Goal: Communication & Community: Participate in discussion

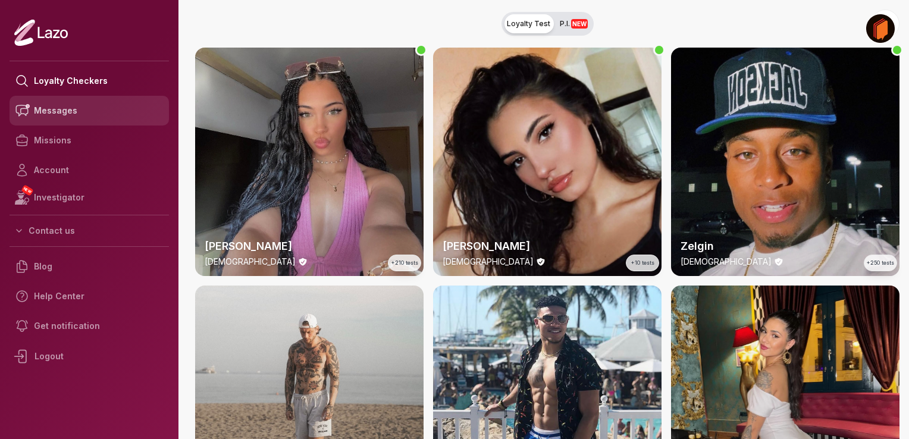
click at [68, 112] on link "Messages" at bounding box center [89, 111] width 159 height 30
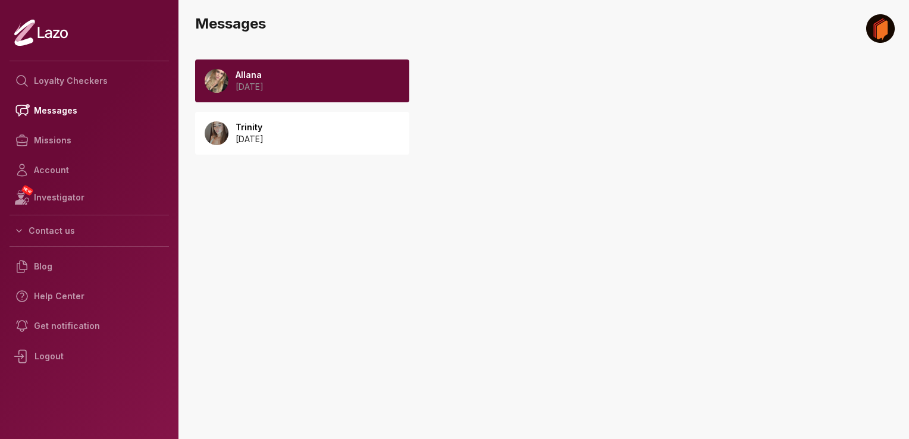
click at [319, 96] on div "Allana 2025 August 18" at bounding box center [302, 81] width 214 height 43
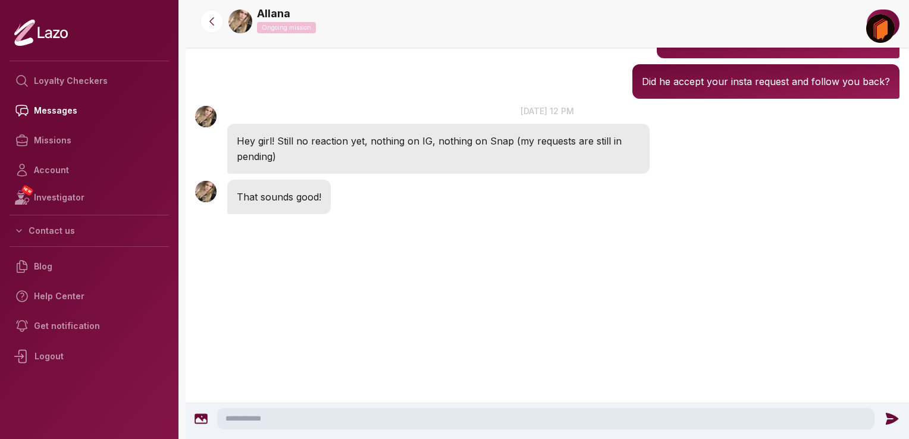
scroll to position [1839, 0]
click at [355, 420] on textarea at bounding box center [546, 418] width 658 height 21
type textarea "**********"
click at [891, 424] on icon at bounding box center [894, 418] width 15 height 15
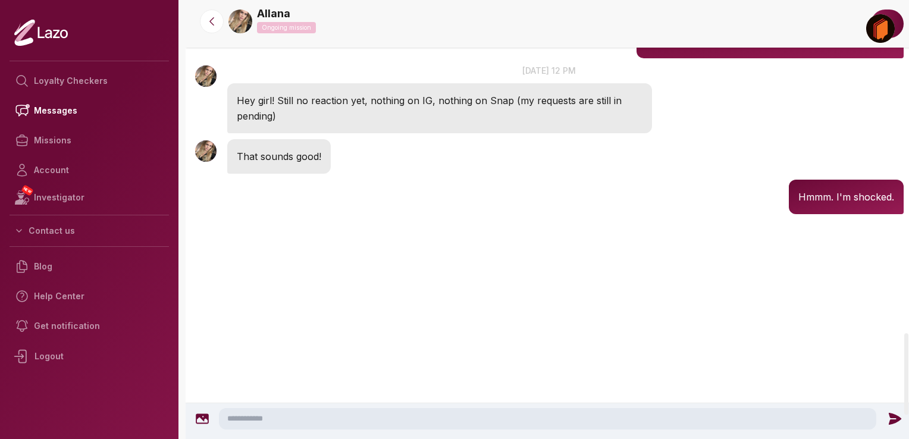
scroll to position [1789, 0]
click at [76, 137] on link "Missions" at bounding box center [89, 141] width 159 height 30
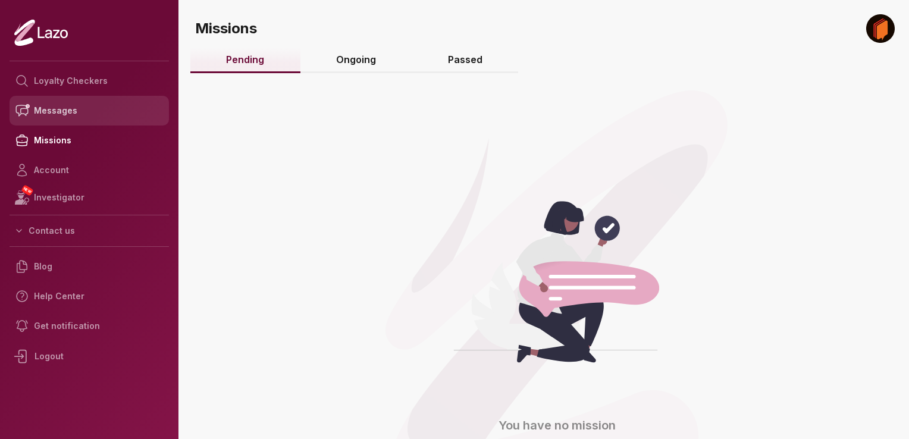
click at [74, 108] on link "Messages" at bounding box center [89, 111] width 159 height 30
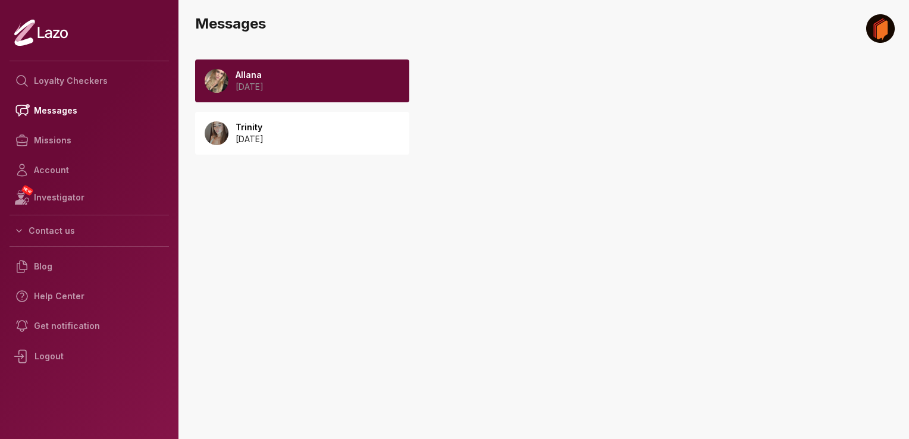
click at [277, 65] on div "Allana 2025 August 18" at bounding box center [302, 81] width 214 height 43
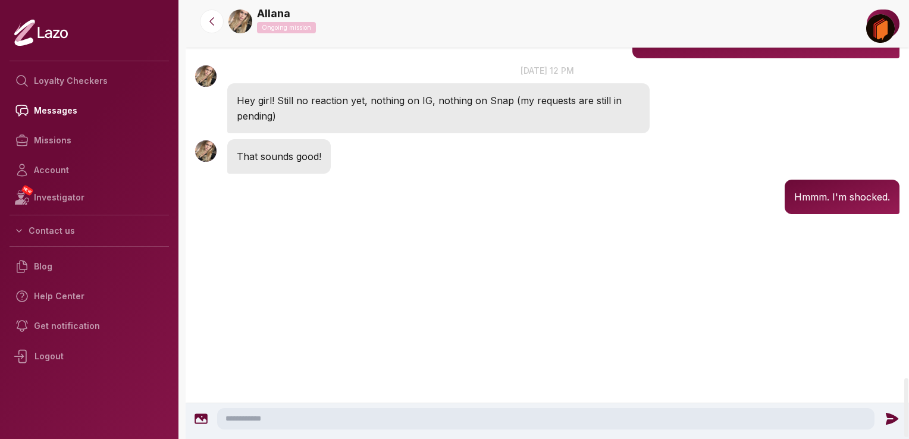
scroll to position [2834, 0]
click at [80, 177] on link "Account" at bounding box center [89, 170] width 159 height 30
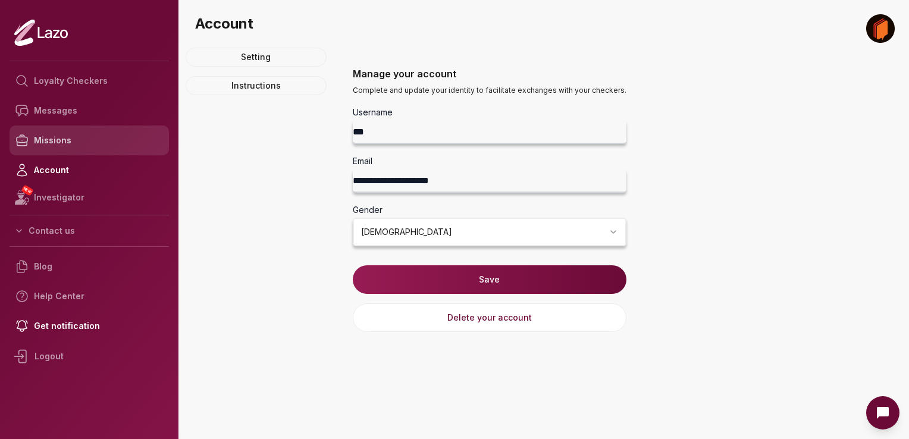
click at [68, 134] on link "Missions" at bounding box center [89, 141] width 159 height 30
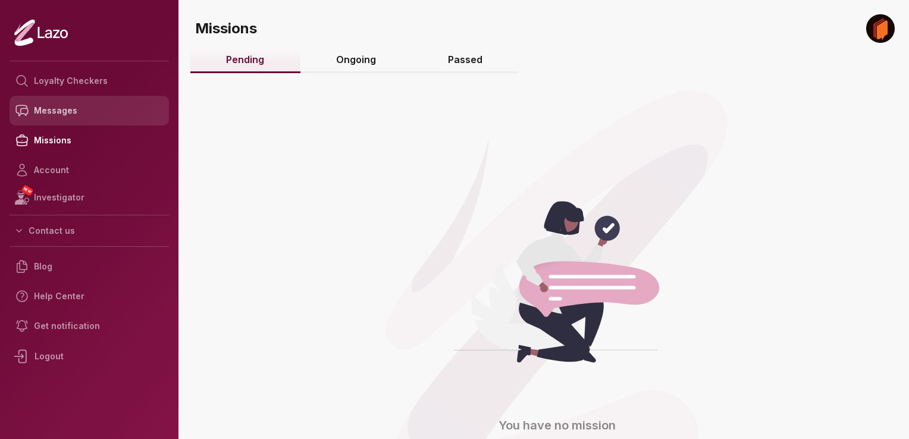
click at [67, 105] on link "Messages" at bounding box center [89, 111] width 159 height 30
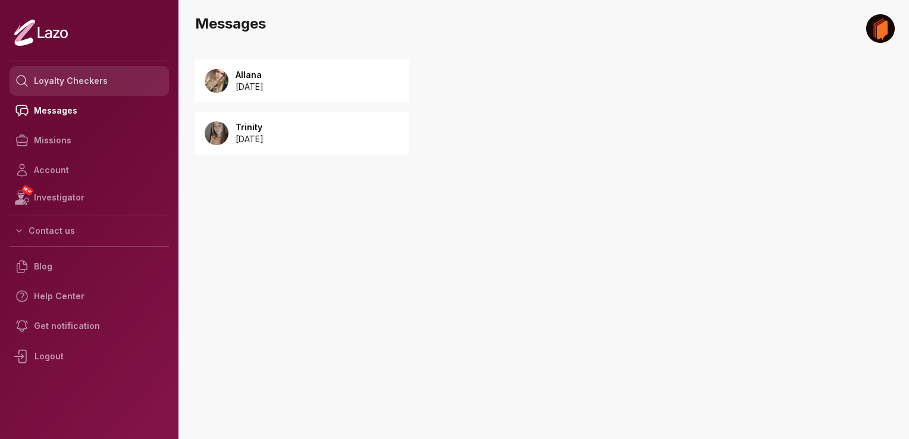
click at [79, 85] on link "Loyalty Checkers" at bounding box center [89, 81] width 159 height 30
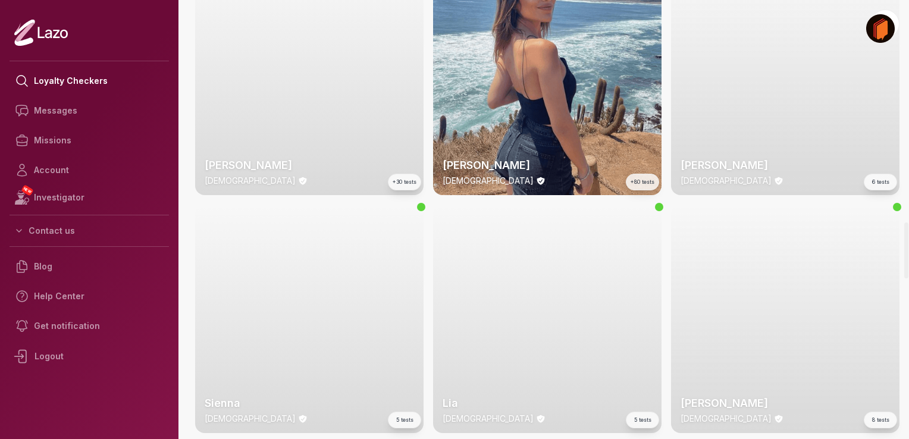
scroll to position [1739, 0]
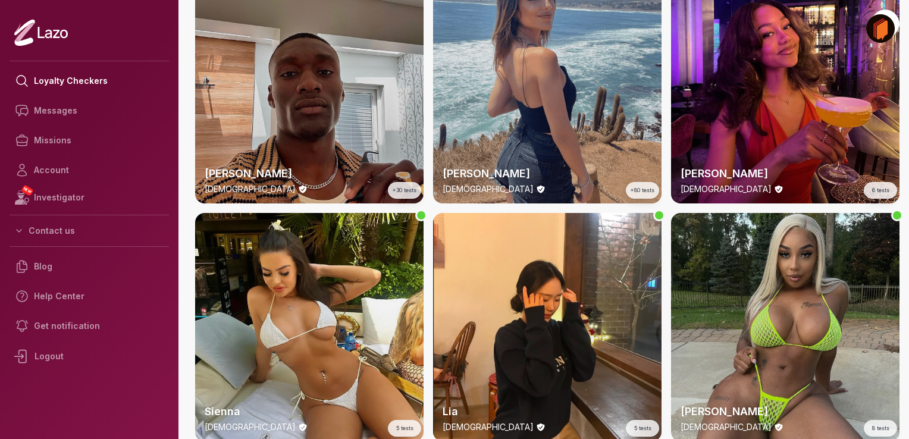
click at [600, 129] on div "Alba 25 y/o +80 tests" at bounding box center [547, 89] width 229 height 229
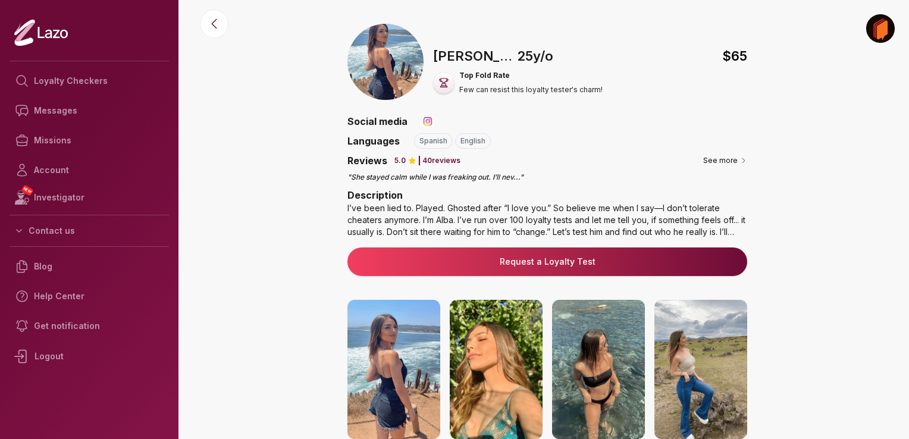
scroll to position [66, 0]
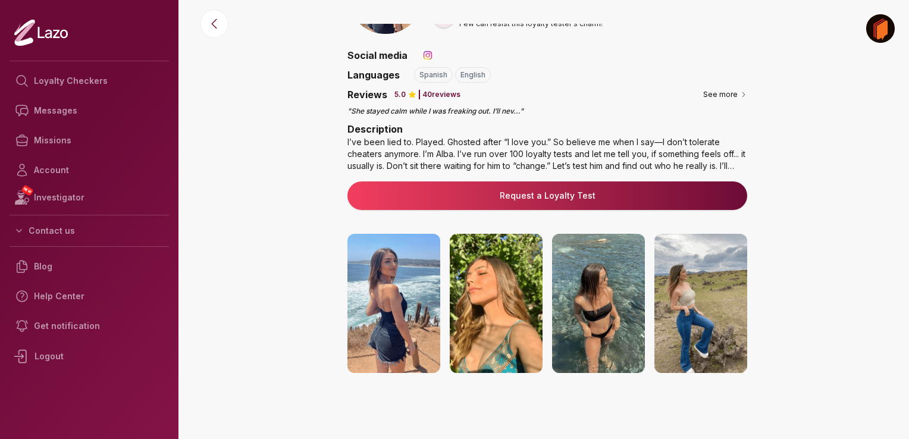
click at [414, 327] on img at bounding box center [394, 303] width 93 height 139
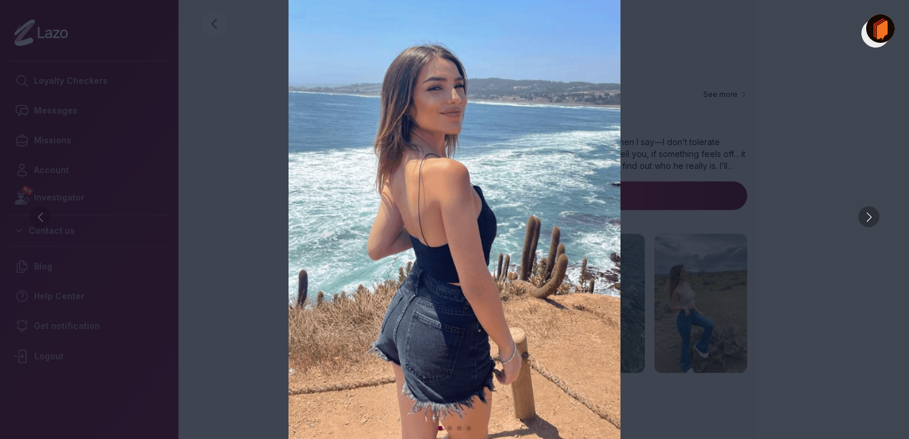
click at [869, 217] on div at bounding box center [869, 217] width 21 height 21
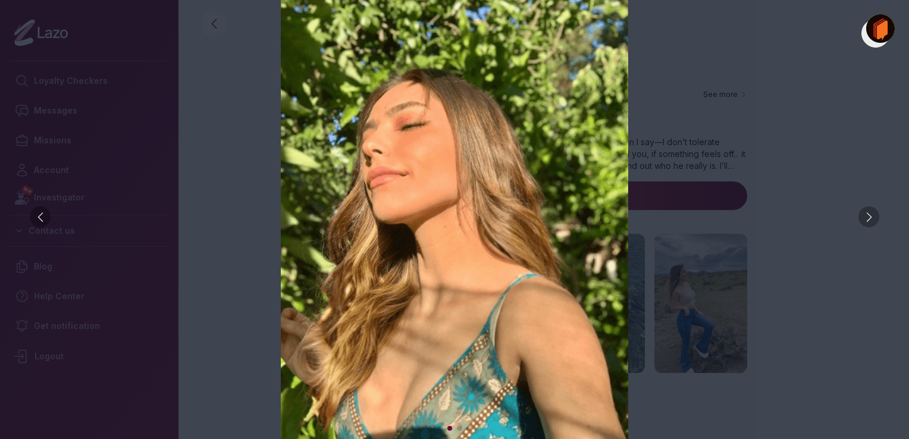
click at [869, 217] on div at bounding box center [869, 217] width 21 height 21
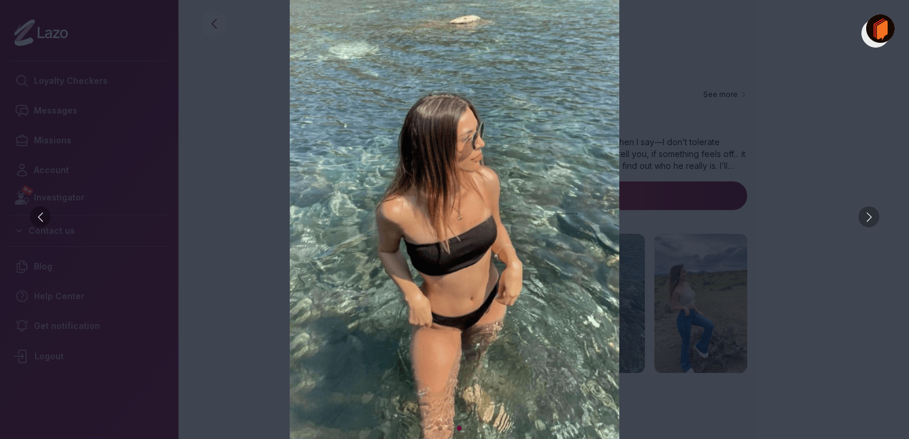
click at [869, 217] on div at bounding box center [869, 217] width 21 height 21
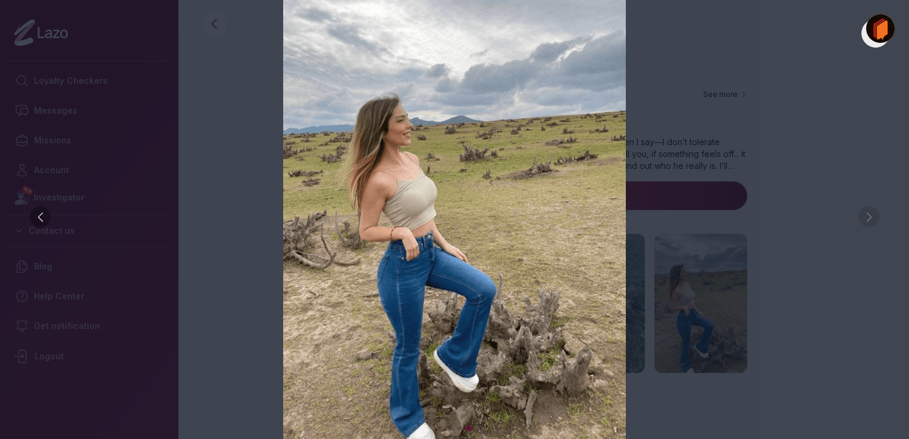
click at [872, 223] on img at bounding box center [455, 219] width 862 height 439
click at [215, 77] on img at bounding box center [455, 219] width 862 height 439
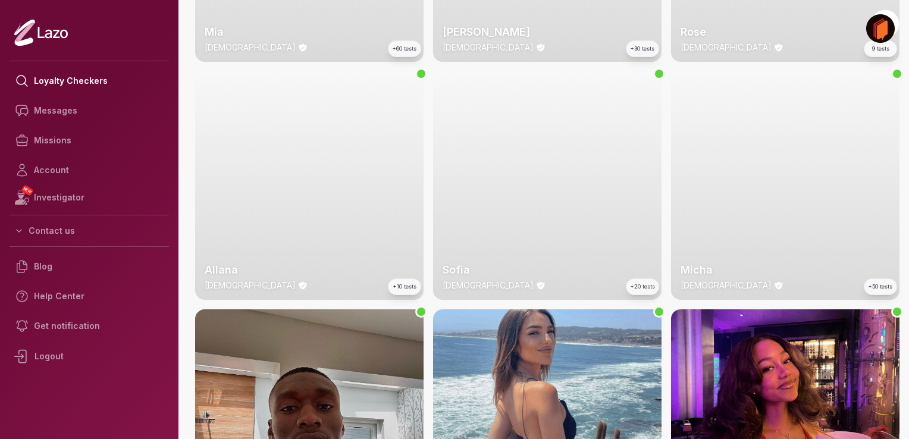
scroll to position [1402, 0]
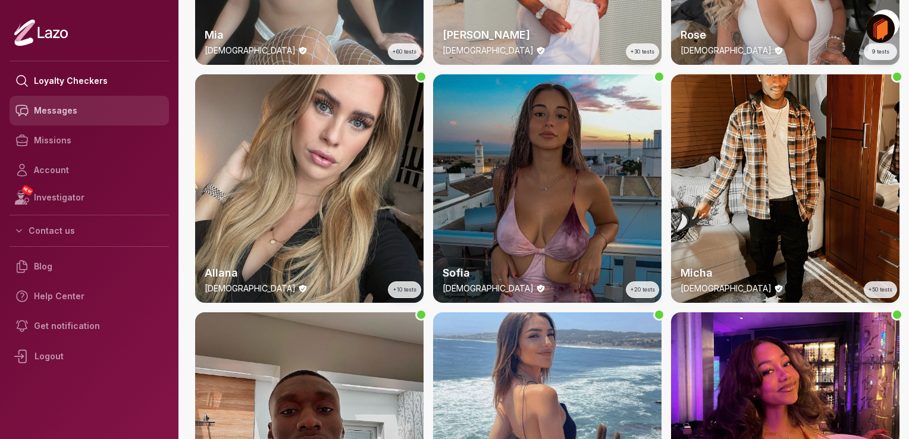
click at [93, 105] on link "Messages" at bounding box center [89, 111] width 159 height 30
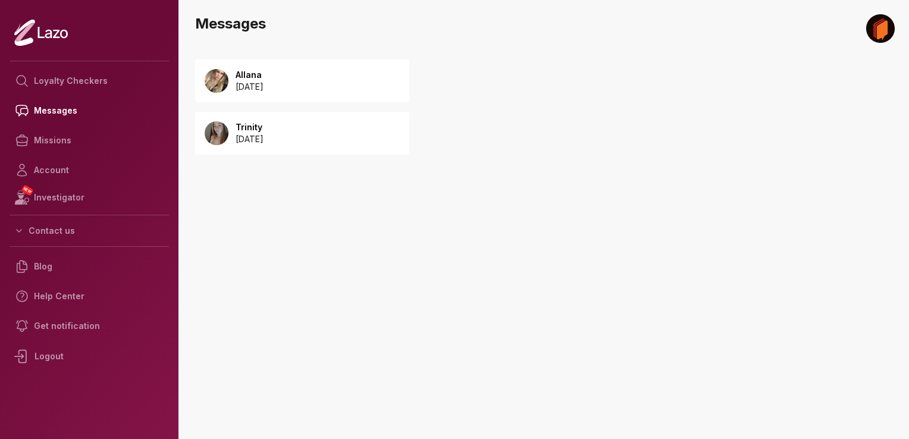
click at [300, 71] on div "Allana [DATE]" at bounding box center [302, 81] width 214 height 43
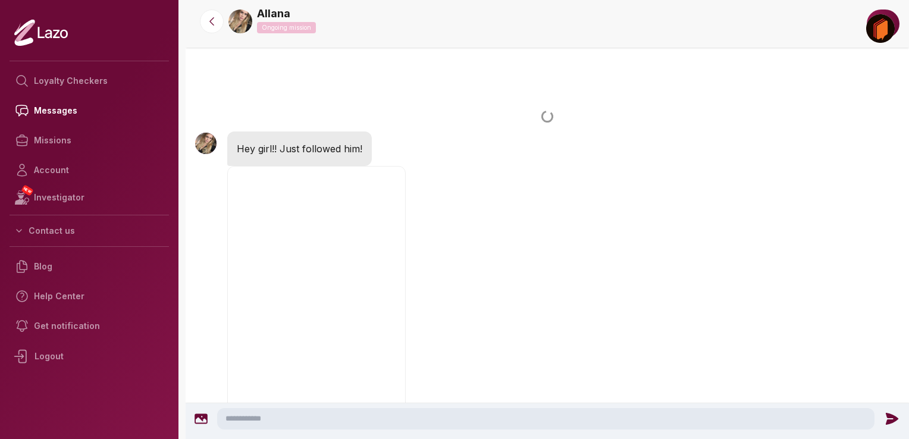
scroll to position [1729, 0]
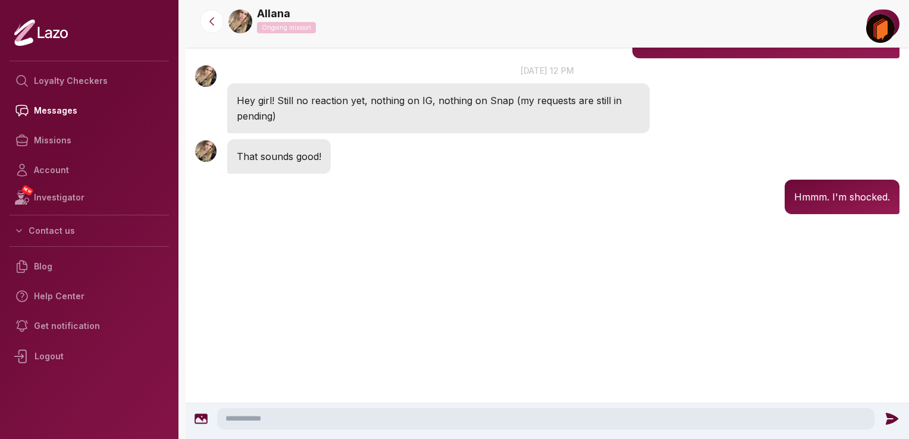
click at [283, 415] on textarea at bounding box center [546, 418] width 658 height 21
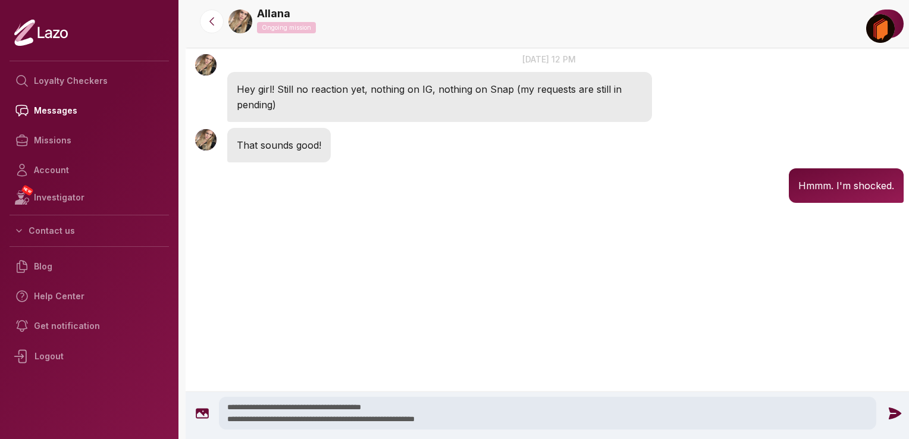
type textarea "**********"
click at [894, 413] on icon at bounding box center [895, 413] width 12 height 12
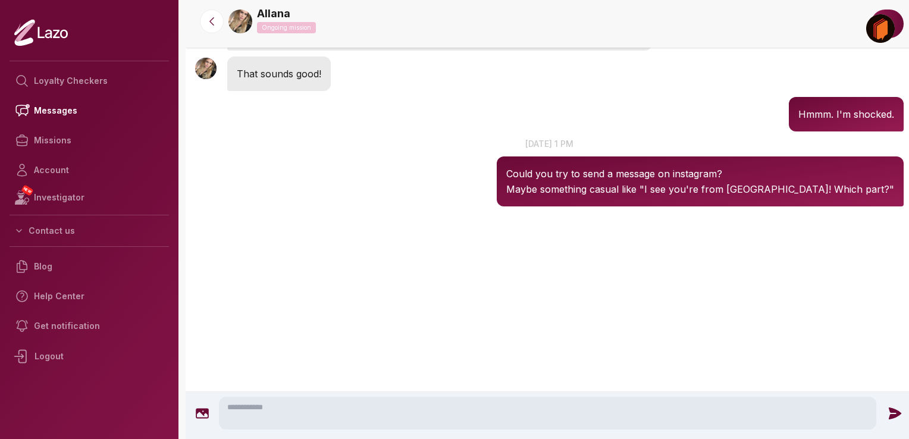
scroll to position [1804, 0]
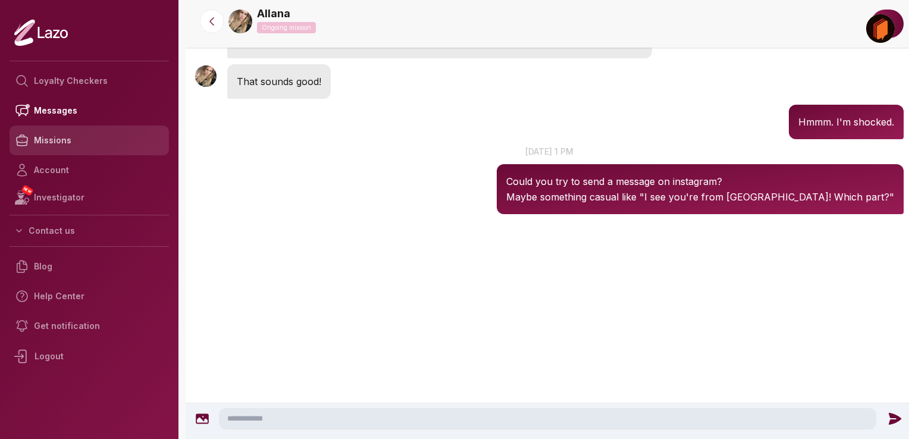
click at [58, 140] on link "Missions" at bounding box center [89, 141] width 159 height 30
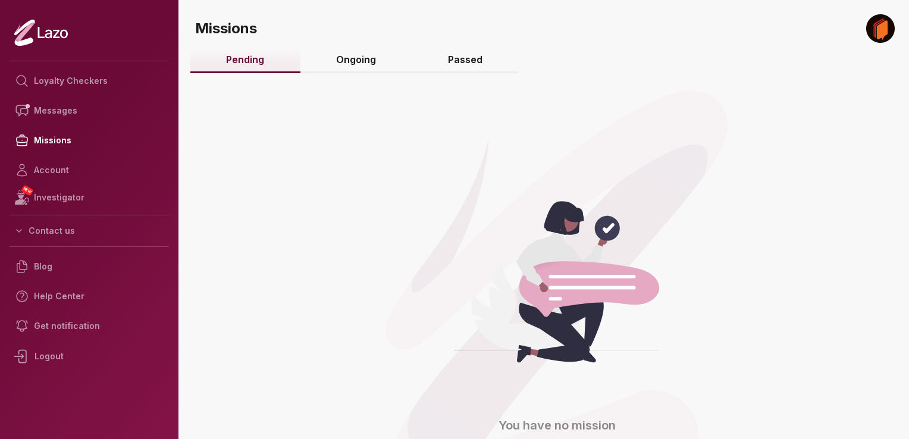
click at [359, 60] on link "Ongoing" at bounding box center [357, 61] width 112 height 26
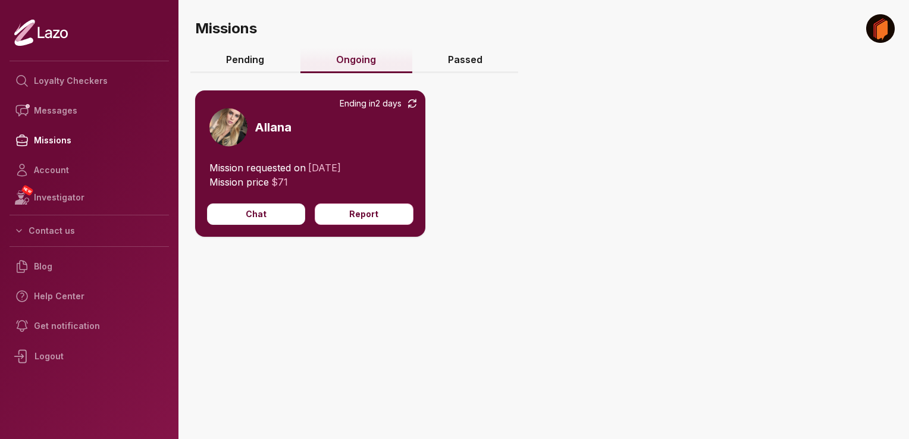
click at [466, 62] on link "Passed" at bounding box center [465, 61] width 107 height 26
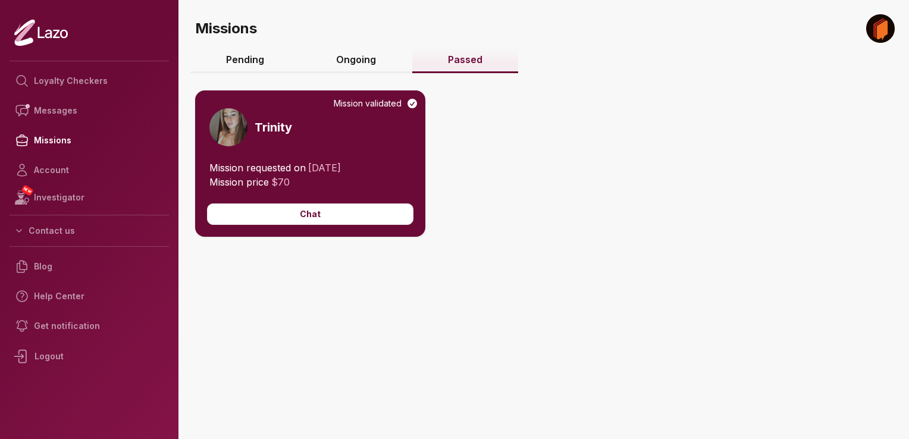
click at [376, 57] on link "Ongoing" at bounding box center [357, 61] width 112 height 26
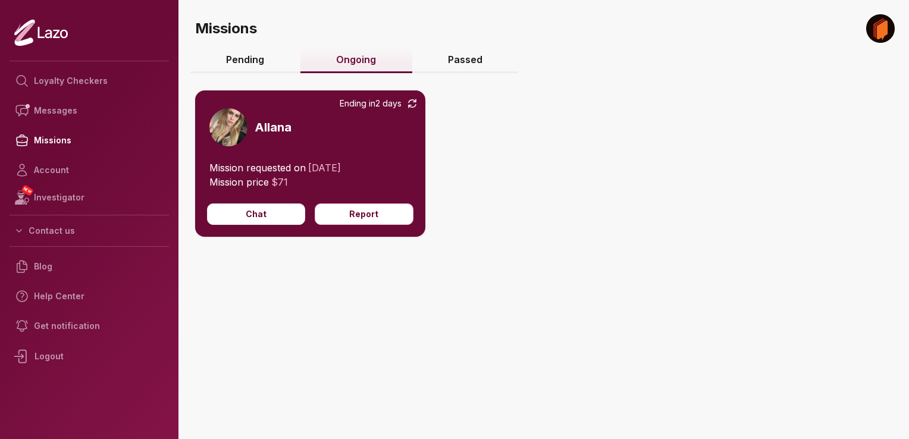
click at [433, 61] on link "Passed" at bounding box center [465, 61] width 107 height 26
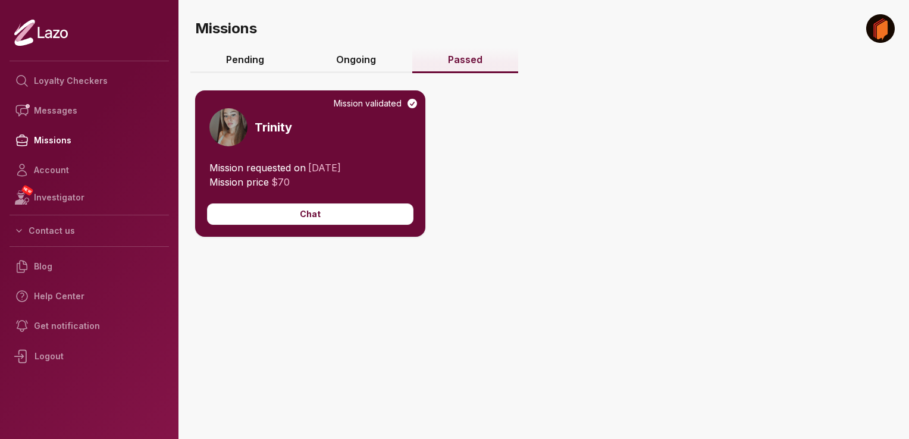
click at [370, 58] on link "Ongoing" at bounding box center [357, 61] width 112 height 26
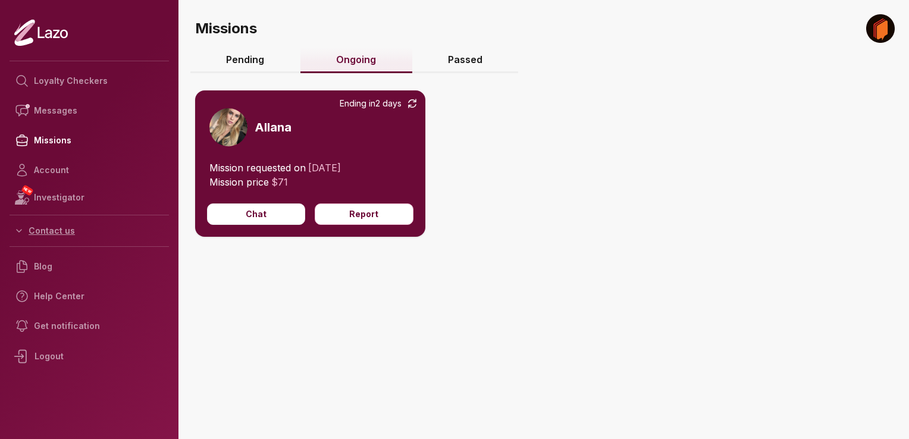
click at [56, 222] on button "Contact us" at bounding box center [89, 230] width 159 height 21
